Goal: Information Seeking & Learning: Learn about a topic

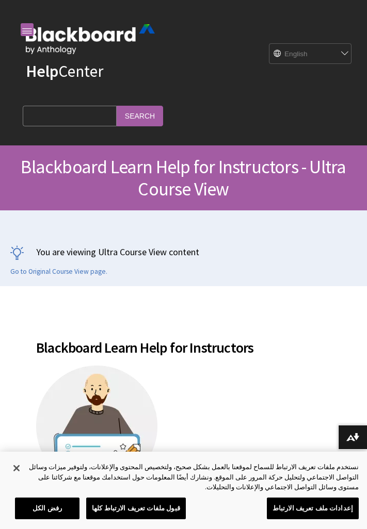
click at [346, 56] on div "English عربية Català Cymraeg Deutsch Español Suomi Français עברית Italiano 日本語 …" at bounding box center [310, 53] width 82 height 21
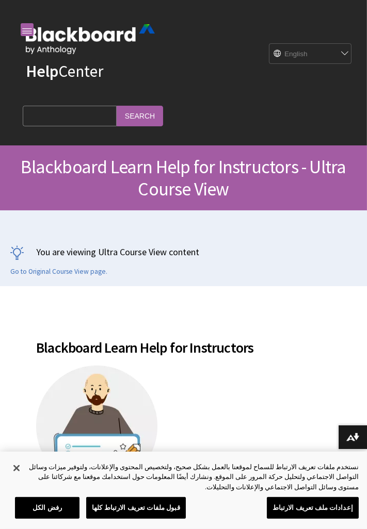
click at [346, 56] on div "English عربية Català Cymraeg Deutsch Español Suomi Français עברית Italiano 日本語 …" at bounding box center [310, 53] width 82 height 21
click at [314, 58] on select "English عربية Català Cymraeg Deutsch Español Suomi Français עברית Italiano 日本語 …" at bounding box center [305, 54] width 72 height 21
select select "/ar-sa/Learn/Instructor/Ultra?form_build_id=form-79gc_hMgVntbMNnYIhPtPTTKZg-rcJ…"
click at [269, 44] on select "English عربية Català Cymraeg Deutsch Español Suomi Français עברית Italiano 日本語 …" at bounding box center [305, 54] width 72 height 21
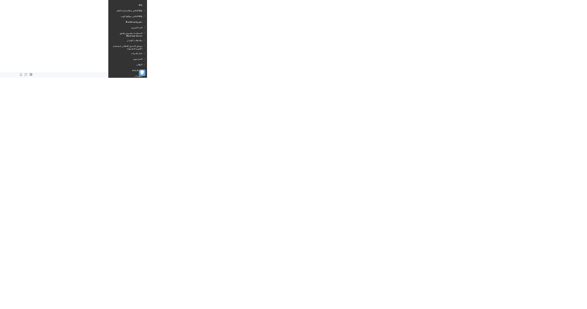
scroll to position [39, 0]
